Goal: Task Accomplishment & Management: Use online tool/utility

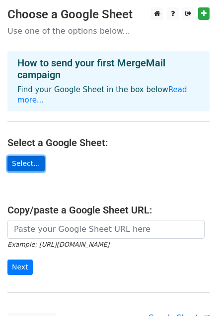
click at [26, 156] on link "Select..." at bounding box center [25, 163] width 37 height 15
click at [27, 156] on link "Select..." at bounding box center [25, 163] width 37 height 15
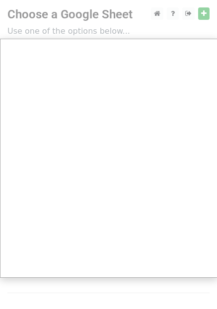
click at [160, 13] on div at bounding box center [108, 198] width 217 height 396
click at [201, 12] on div at bounding box center [108, 198] width 217 height 396
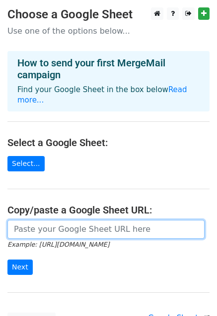
click at [82, 222] on input "url" at bounding box center [105, 229] width 197 height 19
paste input "https://docs.google.com/spreadsheets/d/11hppp2er2LBjjDk8_MdTdE8I83eXNK-i/edit?u…"
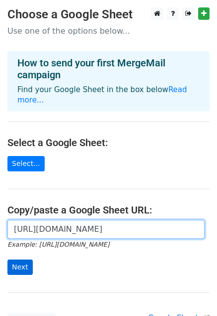
type input "https://docs.google.com/spreadsheets/d/11hppp2er2LBjjDk8_MdTdE8I83eXNK-i/edit?u…"
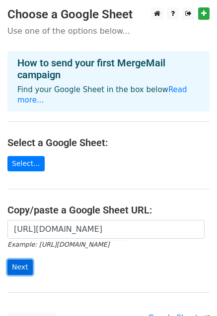
scroll to position [0, 0]
click at [14, 260] on input "Next" at bounding box center [19, 267] width 25 height 15
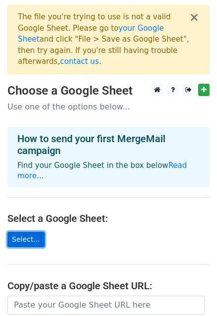
click at [25, 232] on link "Select..." at bounding box center [25, 239] width 37 height 15
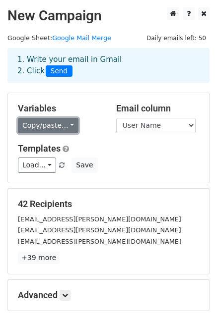
click at [60, 126] on link "Copy/paste..." at bounding box center [48, 125] width 60 height 15
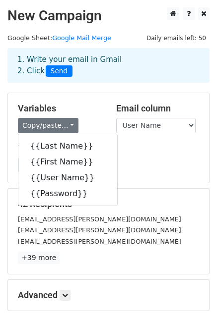
click at [155, 152] on h5 "Templates" at bounding box center [108, 148] width 181 height 11
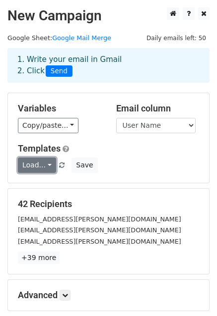
click at [34, 167] on link "Load..." at bounding box center [37, 165] width 38 height 15
click at [129, 160] on div "Load... No templates saved Save" at bounding box center [108, 165] width 196 height 15
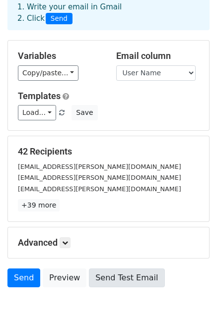
scroll to position [107, 0]
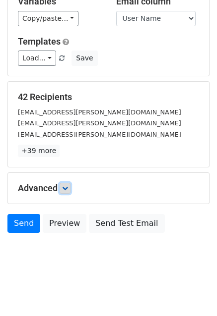
click at [64, 193] on link at bounding box center [64, 188] width 11 height 11
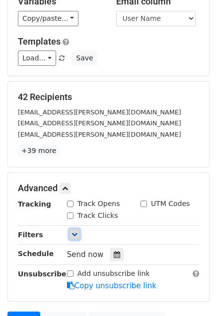
click at [71, 235] on icon at bounding box center [74, 234] width 6 height 6
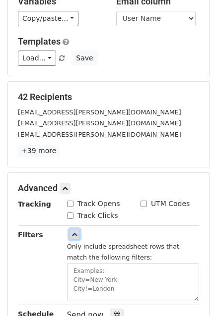
click at [71, 235] on icon at bounding box center [74, 234] width 6 height 6
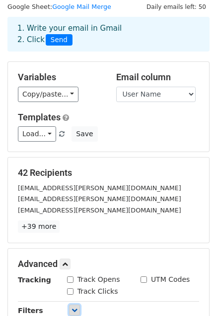
scroll to position [0, 0]
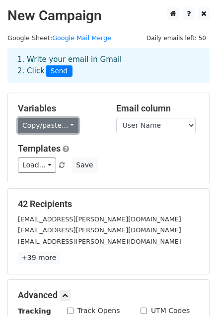
click at [61, 126] on link "Copy/paste..." at bounding box center [48, 125] width 60 height 15
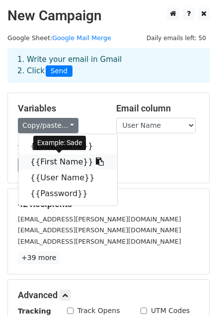
click at [49, 163] on link "{{First Name}}" at bounding box center [67, 162] width 99 height 16
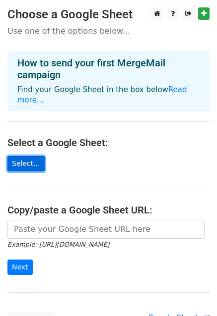
click at [22, 156] on link "Select..." at bounding box center [25, 163] width 37 height 15
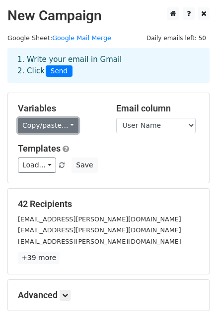
click at [50, 127] on link "Copy/paste..." at bounding box center [48, 125] width 60 height 15
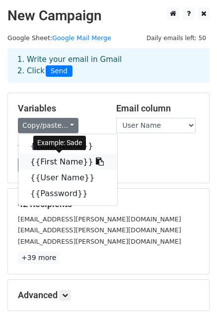
click at [56, 162] on link "{{First Name}}" at bounding box center [67, 162] width 99 height 16
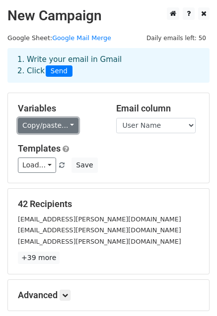
click at [57, 128] on link "Copy/paste..." at bounding box center [48, 125] width 60 height 15
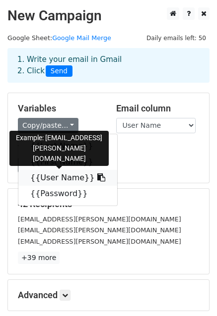
click at [59, 178] on link "{{User Name}}" at bounding box center [67, 178] width 99 height 16
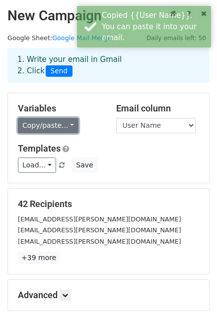
click at [45, 131] on link "Copy/paste..." at bounding box center [48, 125] width 60 height 15
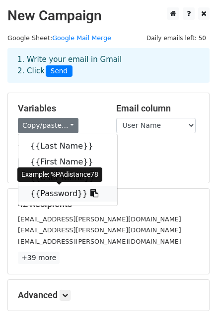
click at [48, 197] on link "{{Password}}" at bounding box center [67, 194] width 99 height 16
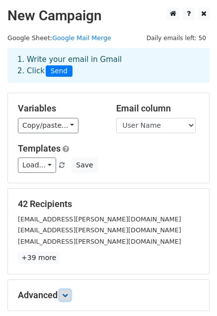
click at [67, 295] on icon at bounding box center [65, 295] width 6 height 6
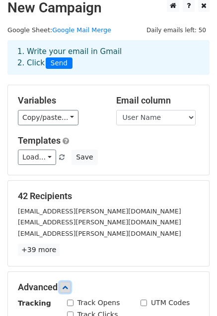
scroll to position [203, 0]
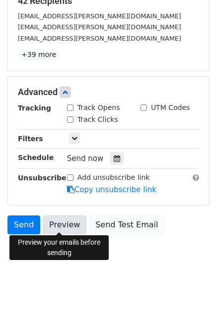
click at [60, 225] on link "Preview" at bounding box center [65, 225] width 44 height 19
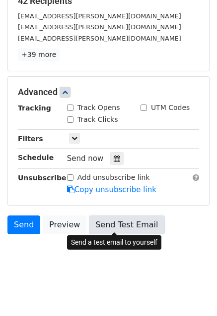
click at [107, 219] on link "Send Test Email" at bounding box center [126, 225] width 75 height 19
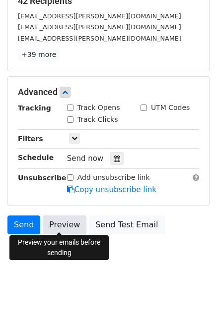
click at [63, 218] on link "Preview" at bounding box center [65, 225] width 44 height 19
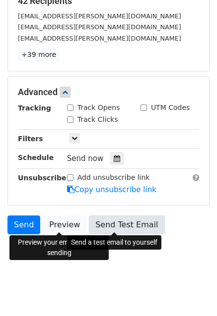
click at [98, 219] on link "Send Test Email" at bounding box center [126, 225] width 75 height 19
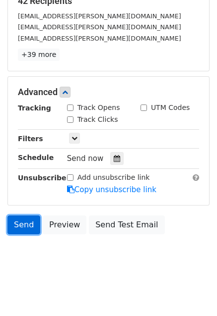
click at [16, 225] on link "Send" at bounding box center [23, 225] width 33 height 19
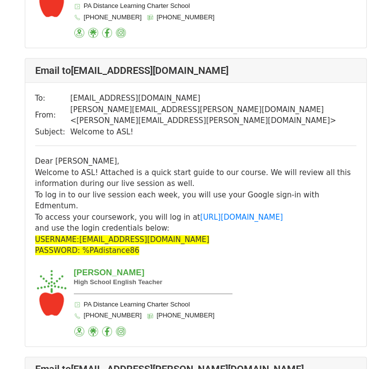
scroll to position [2627, 0]
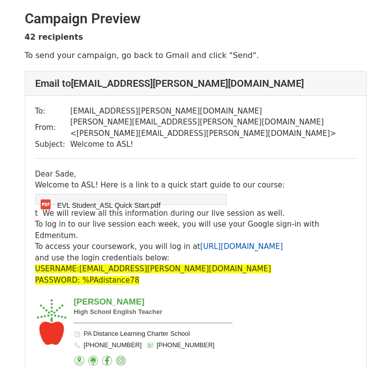
drag, startPoint x: 0, startPoint y: 0, endPoint x: 225, endPoint y: 223, distance: 316.8
click at [225, 242] on link "[URL][DOMAIN_NAME]" at bounding box center [241, 246] width 83 height 9
